Goal: Browse casually: Explore the website without a specific task or goal

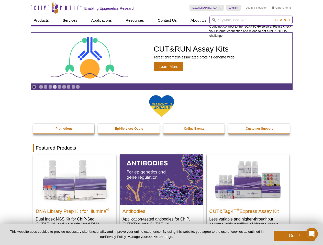
click at [251, 20] on input "search" at bounding box center [250, 20] width 83 height 9
click at [282, 20] on span "Search" at bounding box center [282, 20] width 15 height 4
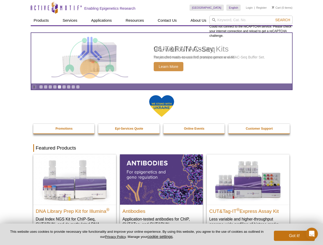
click at [34, 87] on icon "Pause" at bounding box center [33, 86] width 3 height 3
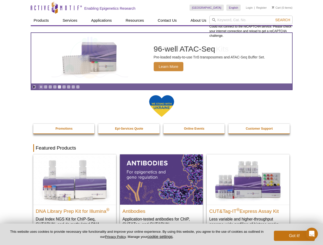
click at [41, 87] on link "Go to slide 1" at bounding box center [41, 87] width 4 height 4
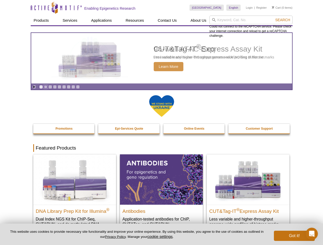
click at [45, 87] on link "Go to slide 2" at bounding box center [46, 87] width 4 height 4
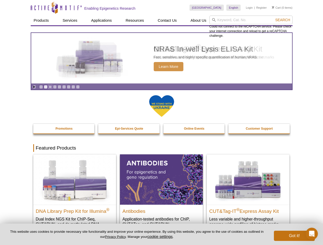
click at [50, 87] on link "Go to slide 3" at bounding box center [50, 87] width 4 height 4
click at [55, 87] on link "Go to slide 4" at bounding box center [55, 87] width 4 height 4
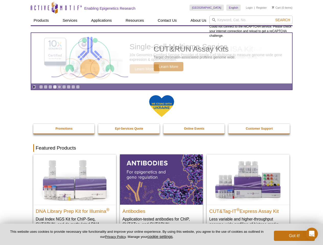
click at [59, 87] on link "Go to slide 5" at bounding box center [59, 87] width 4 height 4
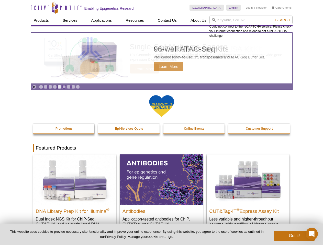
click at [64, 87] on link "Go to slide 6" at bounding box center [64, 87] width 4 height 4
